Goal: Task Accomplishment & Management: Manage account settings

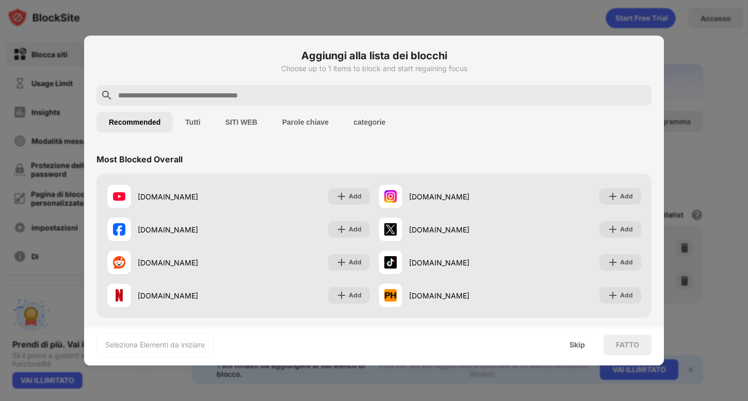
click at [194, 122] on button "Tutti" at bounding box center [193, 122] width 40 height 21
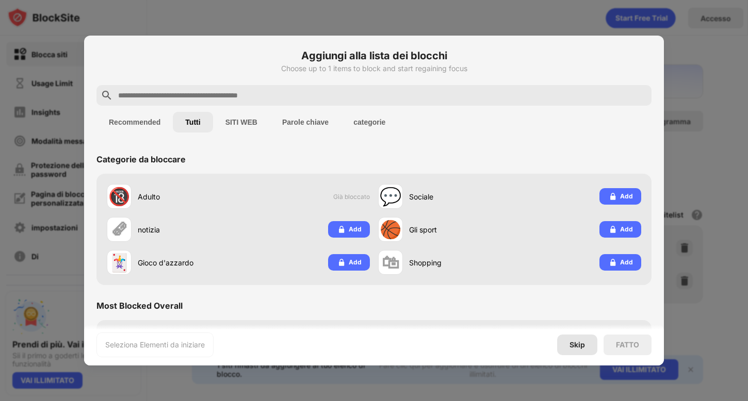
click at [575, 345] on div "Skip" at bounding box center [576, 345] width 15 height 8
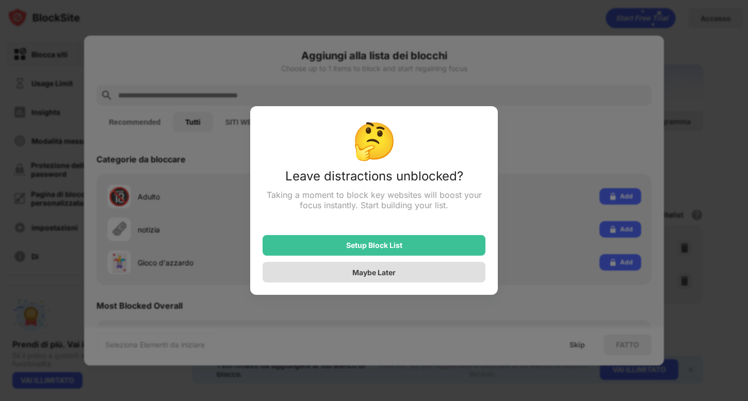
click at [358, 279] on div "Maybe Later" at bounding box center [373, 272] width 223 height 21
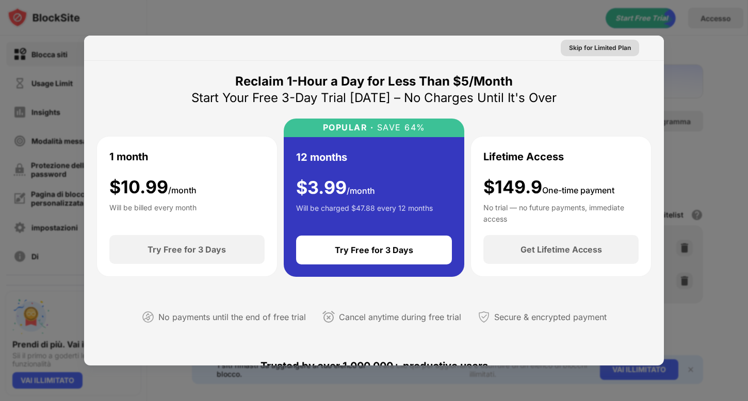
click at [590, 42] on div "Skip for Limited Plan" at bounding box center [599, 48] width 78 height 16
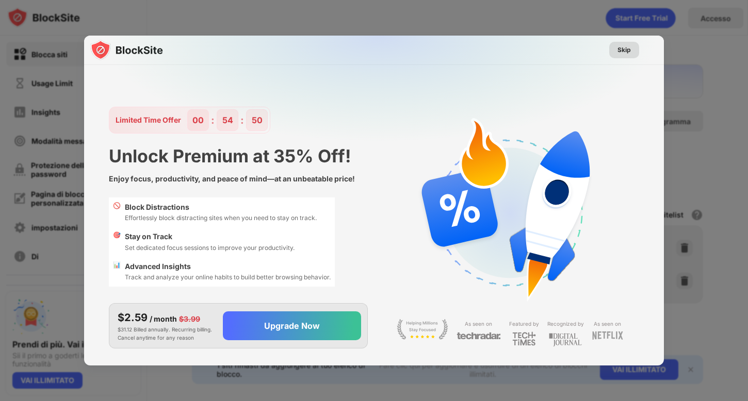
click at [624, 48] on div "Skip" at bounding box center [623, 50] width 13 height 10
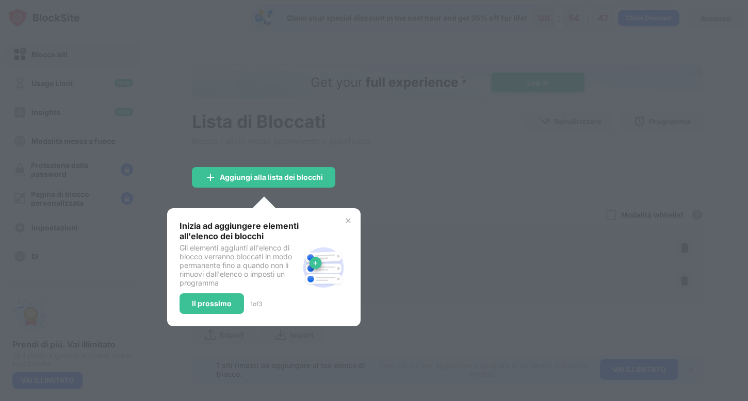
click at [348, 219] on img at bounding box center [348, 221] width 8 height 8
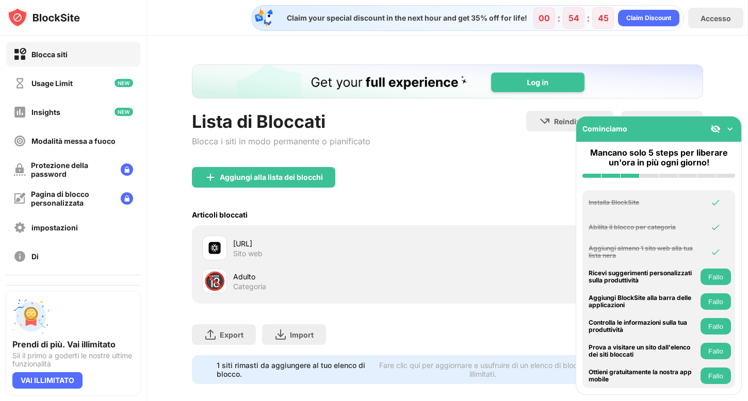
click at [730, 131] on img at bounding box center [729, 129] width 10 height 10
